Goal: Task Accomplishment & Management: Use online tool/utility

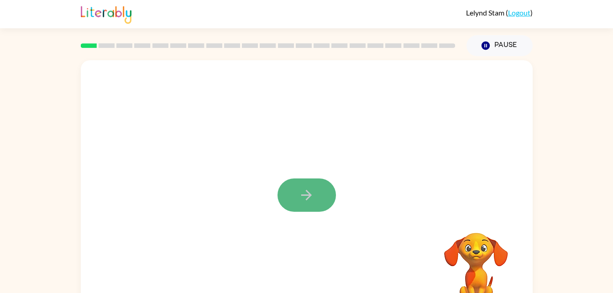
click at [308, 198] on icon "button" at bounding box center [306, 195] width 10 height 10
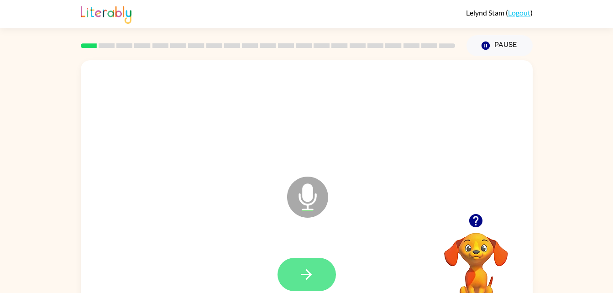
click at [297, 275] on button "button" at bounding box center [306, 274] width 58 height 33
click at [322, 265] on button "button" at bounding box center [306, 274] width 58 height 33
click at [314, 277] on icon "button" at bounding box center [306, 275] width 16 height 16
click at [309, 277] on icon "button" at bounding box center [306, 275] width 16 height 16
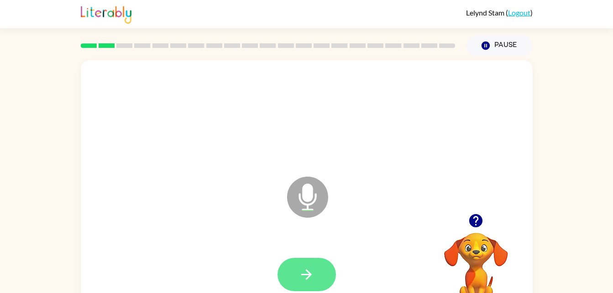
click at [312, 275] on icon "button" at bounding box center [306, 275] width 16 height 16
click at [308, 258] on button "button" at bounding box center [306, 274] width 58 height 33
click at [311, 274] on icon "button" at bounding box center [306, 274] width 10 height 10
click at [319, 286] on button "button" at bounding box center [306, 274] width 58 height 33
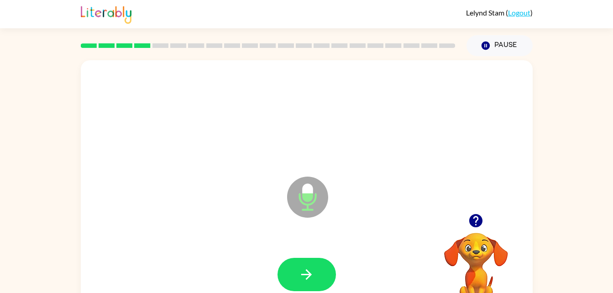
click at [319, 286] on button "button" at bounding box center [306, 274] width 58 height 33
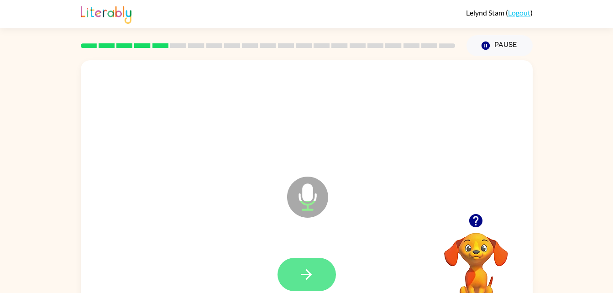
click at [293, 268] on button "button" at bounding box center [306, 274] width 58 height 33
click at [310, 269] on icon "button" at bounding box center [306, 275] width 16 height 16
click at [302, 270] on icon "button" at bounding box center [306, 275] width 16 height 16
click at [319, 281] on button "button" at bounding box center [306, 274] width 58 height 33
click at [300, 289] on button "button" at bounding box center [306, 274] width 58 height 33
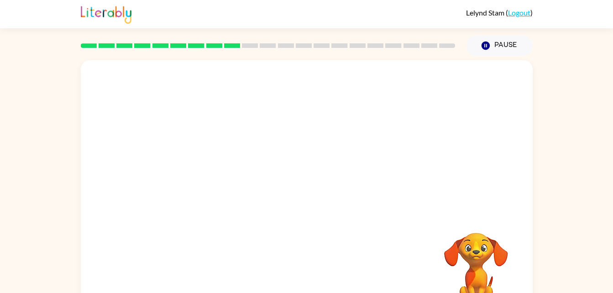
click at [443, 220] on video "Your browser must support playing .mp4 files to use Literably. Please try using…" at bounding box center [475, 264] width 91 height 91
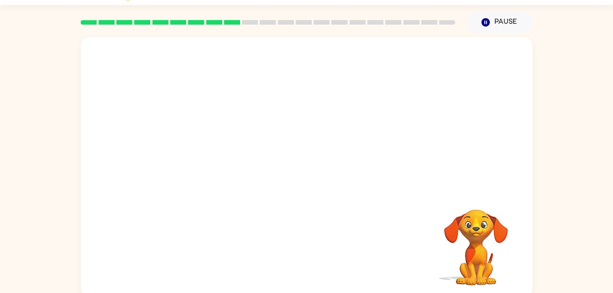
scroll to position [28, 0]
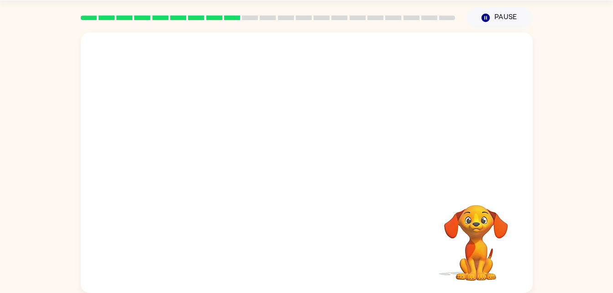
click at [161, 159] on div at bounding box center [307, 108] width 452 height 153
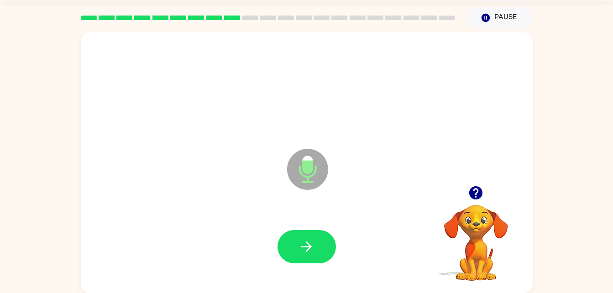
drag, startPoint x: 358, startPoint y: 277, endPoint x: 369, endPoint y: 277, distance: 10.5
click at [369, 277] on div at bounding box center [307, 246] width 434 height 75
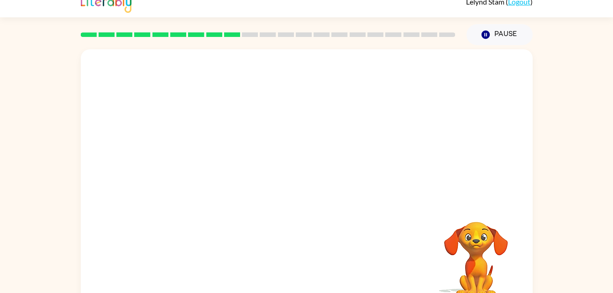
scroll to position [10, 0]
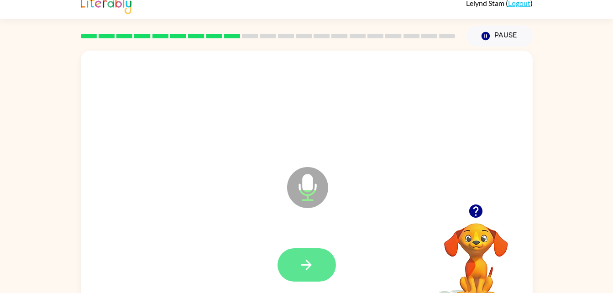
click at [307, 268] on icon "button" at bounding box center [306, 265] width 10 height 10
click at [325, 269] on button "button" at bounding box center [306, 264] width 58 height 33
click at [303, 263] on icon "button" at bounding box center [306, 265] width 16 height 16
click at [303, 269] on icon "button" at bounding box center [306, 265] width 16 height 16
click at [310, 261] on icon "button" at bounding box center [306, 265] width 16 height 16
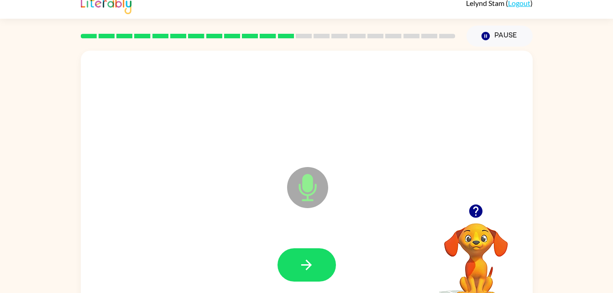
click at [335, 273] on div at bounding box center [306, 264] width 58 height 33
click at [314, 253] on button "button" at bounding box center [306, 264] width 58 height 33
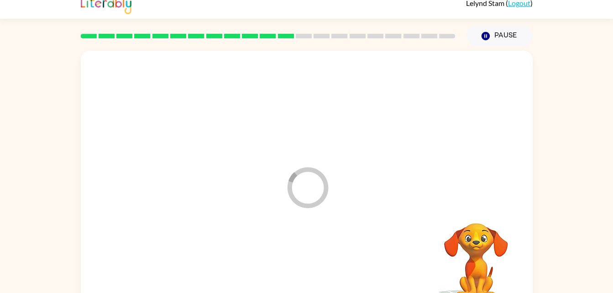
click at [311, 257] on div at bounding box center [307, 265] width 434 height 75
click at [317, 272] on div at bounding box center [307, 265] width 434 height 75
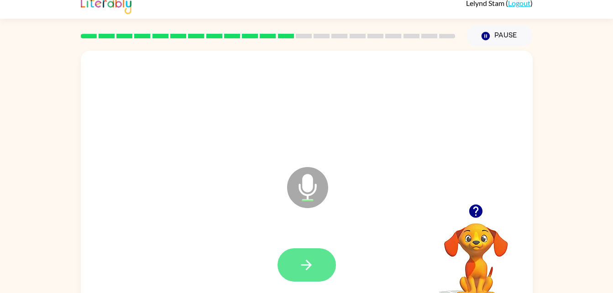
click at [301, 262] on icon "button" at bounding box center [306, 265] width 16 height 16
click at [308, 266] on icon "button" at bounding box center [306, 265] width 16 height 16
click at [293, 262] on button "button" at bounding box center [306, 264] width 58 height 33
click at [297, 268] on button "button" at bounding box center [306, 264] width 58 height 33
click at [312, 267] on icon "button" at bounding box center [306, 265] width 16 height 16
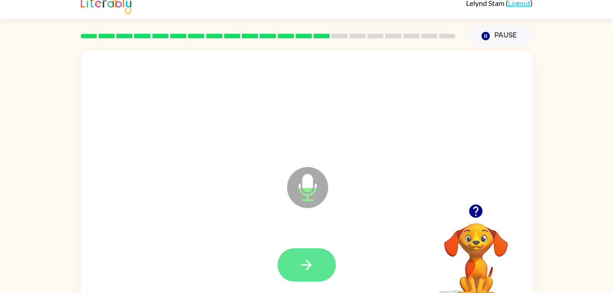
click at [305, 257] on icon "button" at bounding box center [306, 265] width 16 height 16
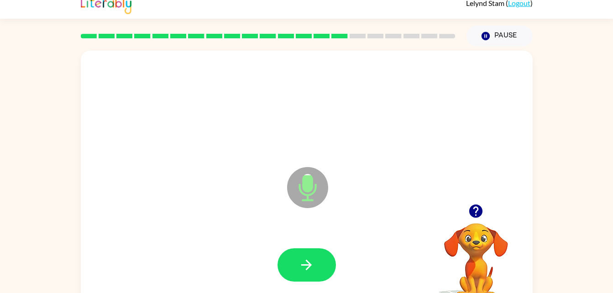
click at [305, 257] on icon "button" at bounding box center [306, 265] width 16 height 16
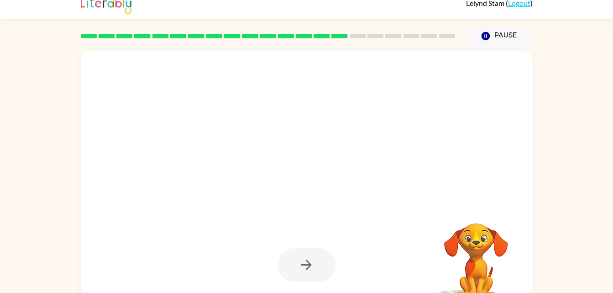
drag, startPoint x: 305, startPoint y: 257, endPoint x: 276, endPoint y: 233, distance: 38.2
click at [276, 233] on div at bounding box center [307, 265] width 434 height 75
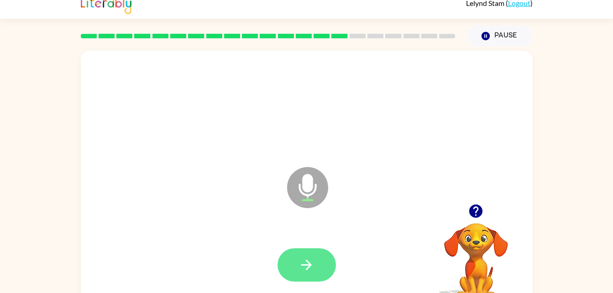
click at [313, 250] on button "button" at bounding box center [306, 264] width 58 height 33
click at [317, 261] on button "button" at bounding box center [306, 264] width 58 height 33
click at [315, 251] on button "button" at bounding box center [306, 264] width 58 height 33
click at [313, 267] on icon "button" at bounding box center [306, 265] width 16 height 16
click at [319, 269] on button "button" at bounding box center [306, 264] width 58 height 33
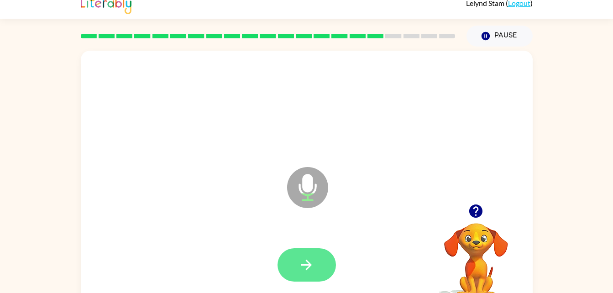
click at [319, 271] on button "button" at bounding box center [306, 264] width 58 height 33
click at [300, 258] on icon "button" at bounding box center [306, 265] width 16 height 16
click at [313, 266] on icon "button" at bounding box center [306, 265] width 16 height 16
click at [312, 261] on icon "button" at bounding box center [306, 265] width 16 height 16
click at [324, 273] on button "button" at bounding box center [306, 264] width 58 height 33
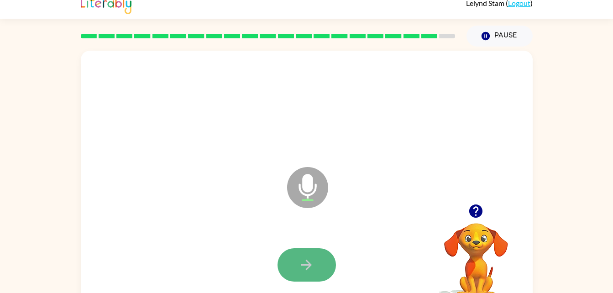
click at [298, 275] on button "button" at bounding box center [306, 264] width 58 height 33
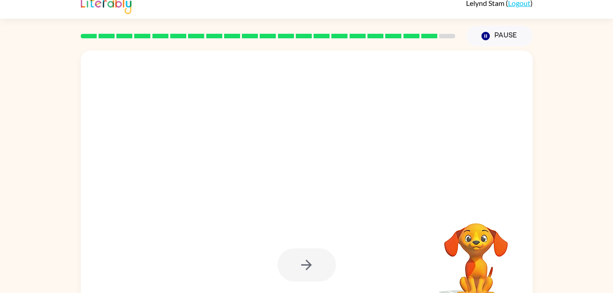
click at [298, 275] on div at bounding box center [306, 264] width 58 height 33
click at [298, 282] on div at bounding box center [307, 265] width 434 height 75
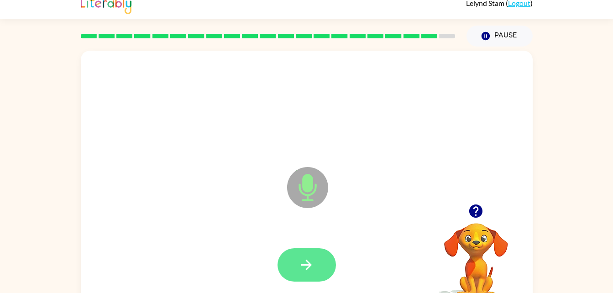
click at [300, 257] on icon "button" at bounding box center [306, 265] width 16 height 16
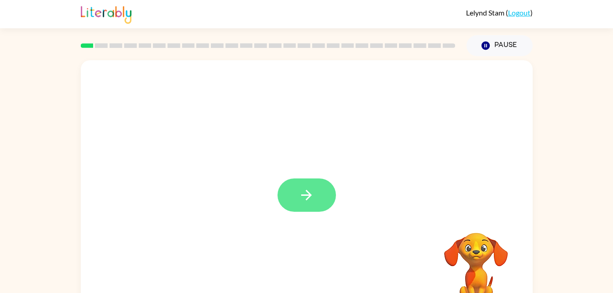
click at [310, 188] on icon "button" at bounding box center [306, 195] width 16 height 16
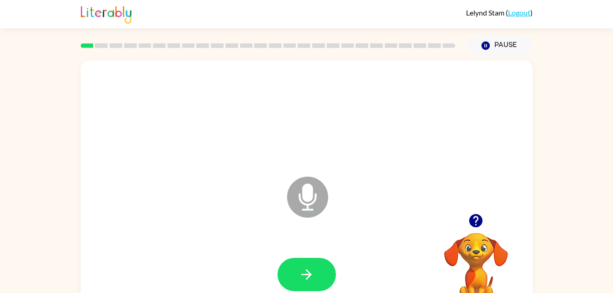
click at [319, 254] on div at bounding box center [307, 274] width 434 height 75
click at [316, 254] on div at bounding box center [307, 274] width 434 height 75
click at [308, 263] on button "button" at bounding box center [306, 274] width 58 height 33
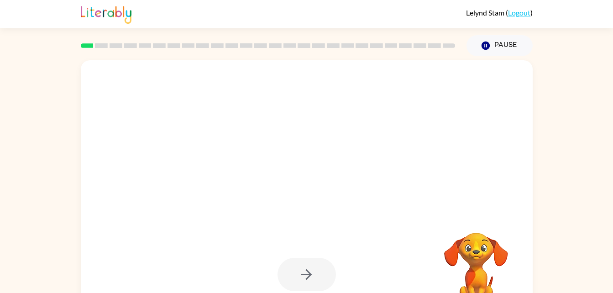
click at [306, 271] on div at bounding box center [306, 274] width 58 height 33
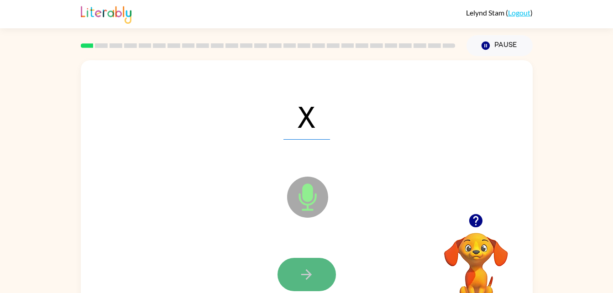
click at [304, 275] on icon "button" at bounding box center [306, 274] width 10 height 10
click at [308, 266] on button "button" at bounding box center [306, 274] width 58 height 33
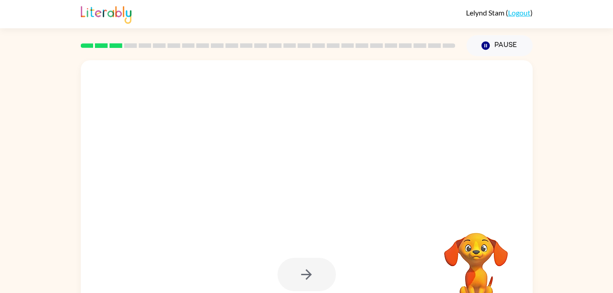
click at [308, 266] on div at bounding box center [306, 274] width 58 height 33
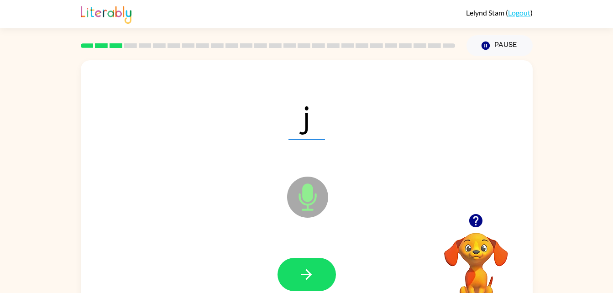
click at [308, 266] on button "button" at bounding box center [306, 274] width 58 height 33
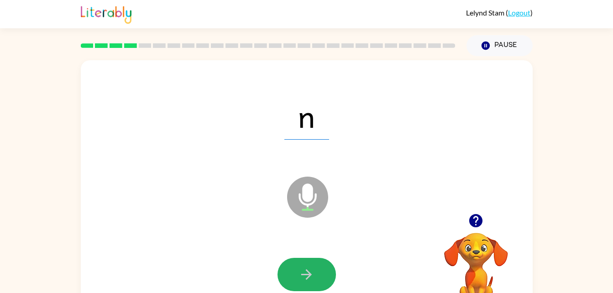
click at [308, 266] on button "button" at bounding box center [306, 274] width 58 height 33
click at [308, 267] on icon "button" at bounding box center [306, 275] width 16 height 16
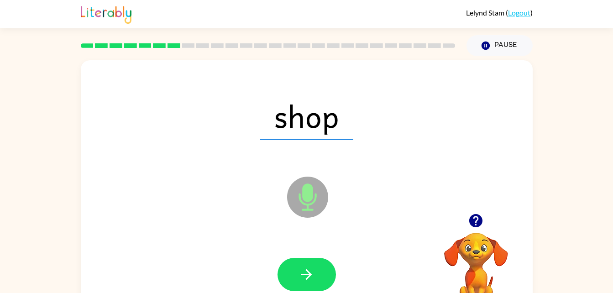
click at [308, 267] on icon "button" at bounding box center [306, 275] width 16 height 16
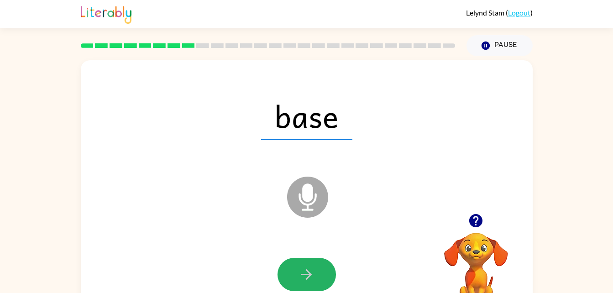
click at [308, 267] on icon "button" at bounding box center [306, 275] width 16 height 16
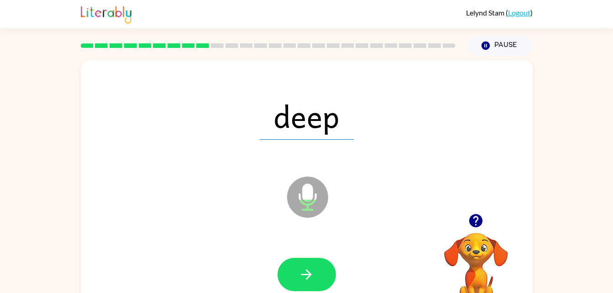
click at [308, 267] on icon "button" at bounding box center [306, 275] width 16 height 16
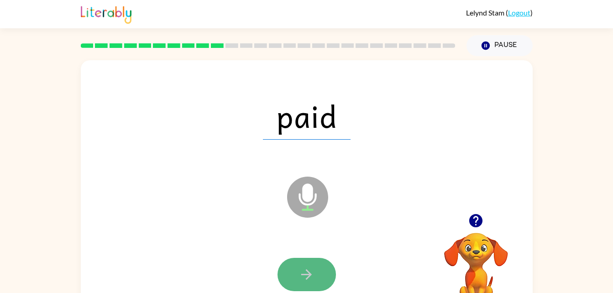
click at [306, 258] on button "button" at bounding box center [306, 274] width 58 height 33
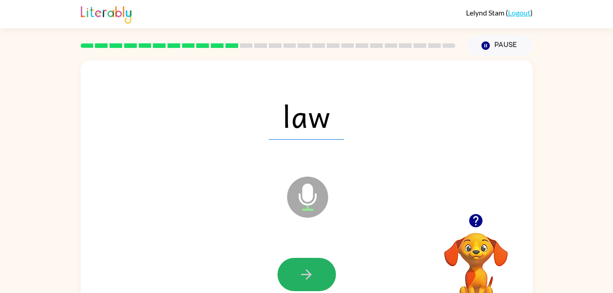
click at [306, 258] on button "button" at bounding box center [306, 274] width 58 height 33
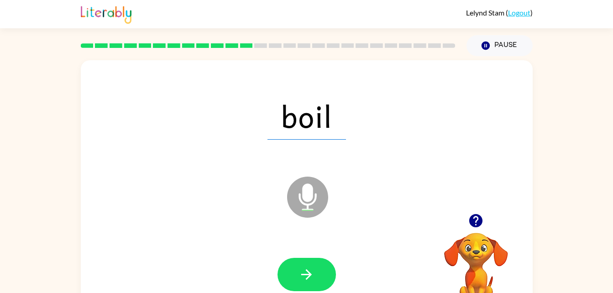
drag, startPoint x: 306, startPoint y: 258, endPoint x: 304, endPoint y: 265, distance: 7.1
click at [304, 265] on button "button" at bounding box center [306, 274] width 58 height 33
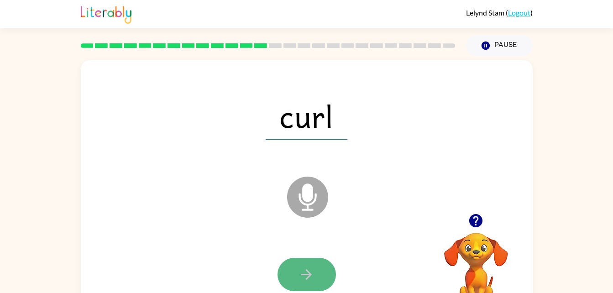
click at [304, 265] on button "button" at bounding box center [306, 274] width 58 height 33
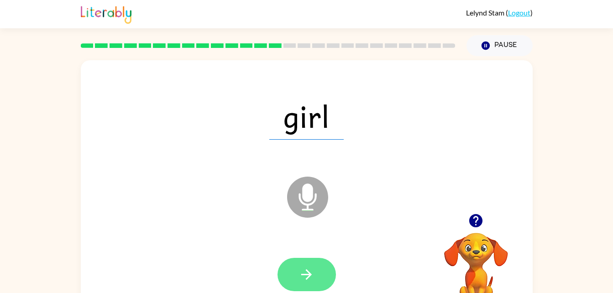
click at [304, 265] on button "button" at bounding box center [306, 274] width 58 height 33
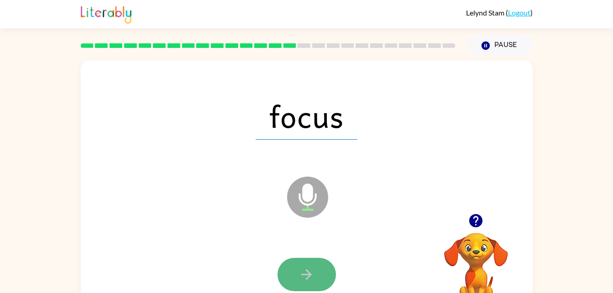
click at [304, 265] on button "button" at bounding box center [306, 274] width 58 height 33
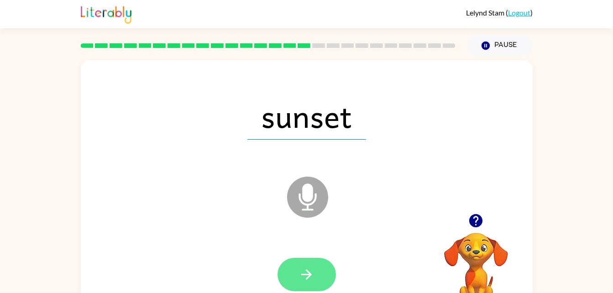
click at [290, 273] on button "button" at bounding box center [306, 274] width 58 height 33
click at [290, 273] on div at bounding box center [306, 274] width 58 height 33
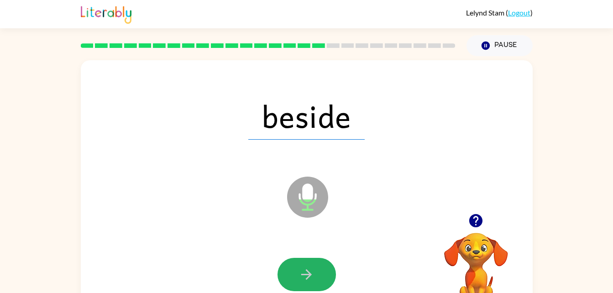
click at [290, 273] on button "button" at bounding box center [306, 274] width 58 height 33
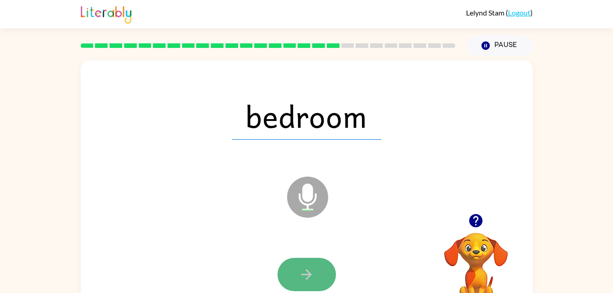
click at [291, 275] on button "button" at bounding box center [306, 274] width 58 height 33
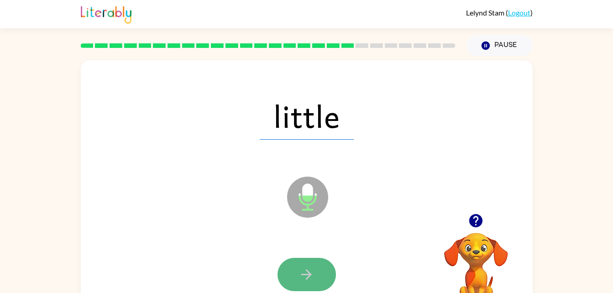
click at [318, 278] on button "button" at bounding box center [306, 274] width 58 height 33
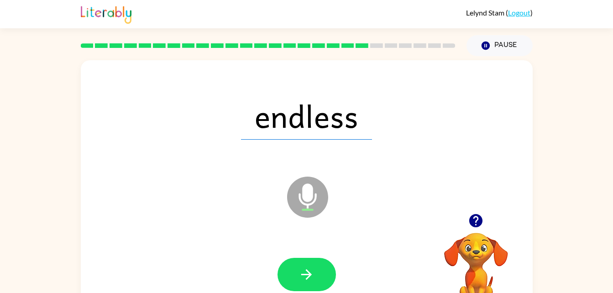
drag, startPoint x: 317, startPoint y: 280, endPoint x: 248, endPoint y: 283, distance: 68.5
click at [248, 283] on div at bounding box center [307, 274] width 434 height 75
click at [308, 272] on icon "button" at bounding box center [306, 274] width 10 height 10
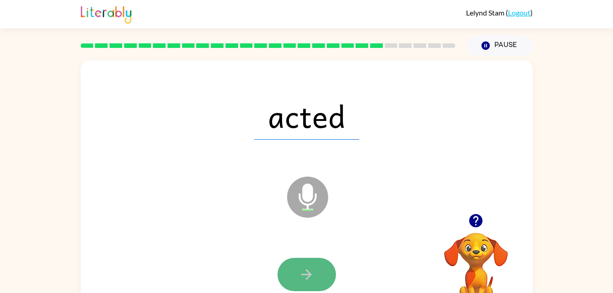
click at [308, 272] on icon "button" at bounding box center [306, 274] width 10 height 10
click at [308, 272] on div at bounding box center [306, 274] width 58 height 33
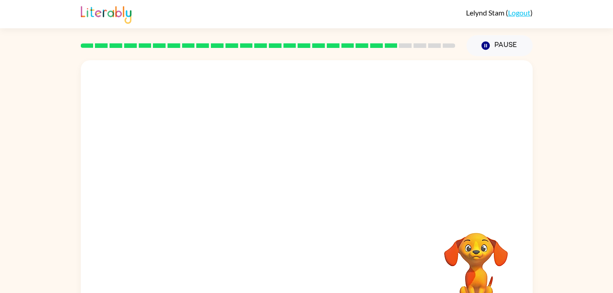
click at [349, 246] on div "Your browser must support playing .mp4 files to use Literably. Please try using…" at bounding box center [307, 190] width 452 height 261
click at [348, 256] on div "Your browser must support playing .mp4 files to use Literably. Please try using…" at bounding box center [307, 190] width 452 height 261
click at [349, 259] on div "Your browser must support playing .mp4 files to use Literably. Please try using…" at bounding box center [307, 190] width 452 height 261
click at [343, 259] on div at bounding box center [307, 274] width 434 height 75
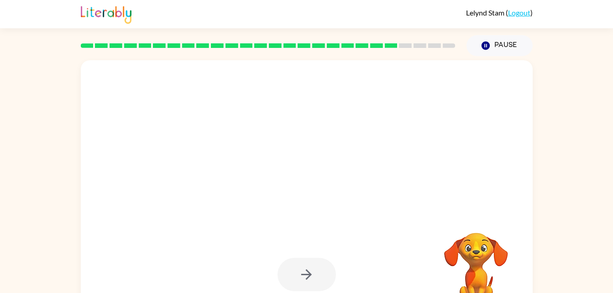
click at [327, 266] on div at bounding box center [306, 274] width 58 height 33
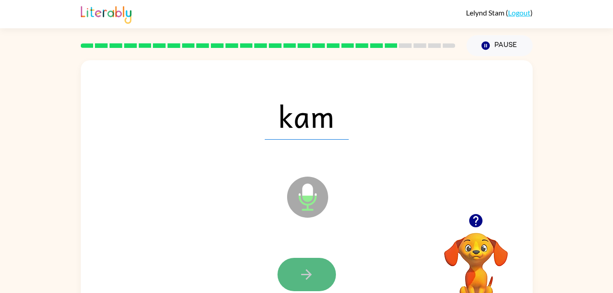
drag, startPoint x: 327, startPoint y: 265, endPoint x: 314, endPoint y: 268, distance: 13.2
click at [314, 268] on icon "button" at bounding box center [306, 275] width 16 height 16
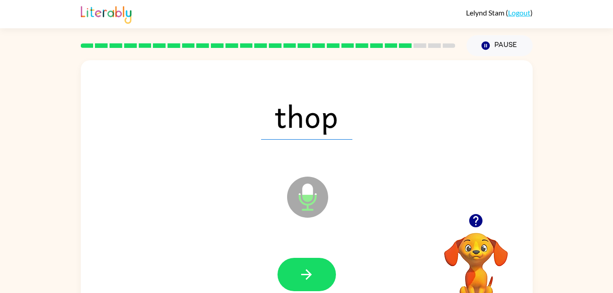
click at [314, 268] on icon "button" at bounding box center [306, 275] width 16 height 16
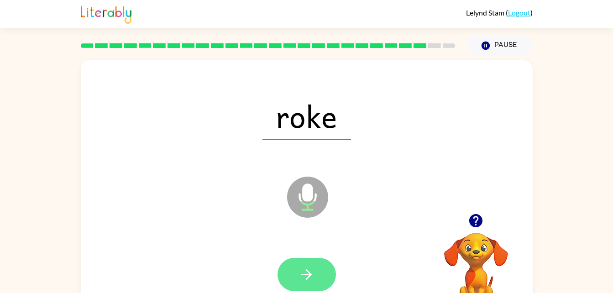
click at [293, 276] on button "button" at bounding box center [306, 274] width 58 height 33
click at [309, 282] on icon "button" at bounding box center [306, 275] width 16 height 16
